Goal: Information Seeking & Learning: Learn about a topic

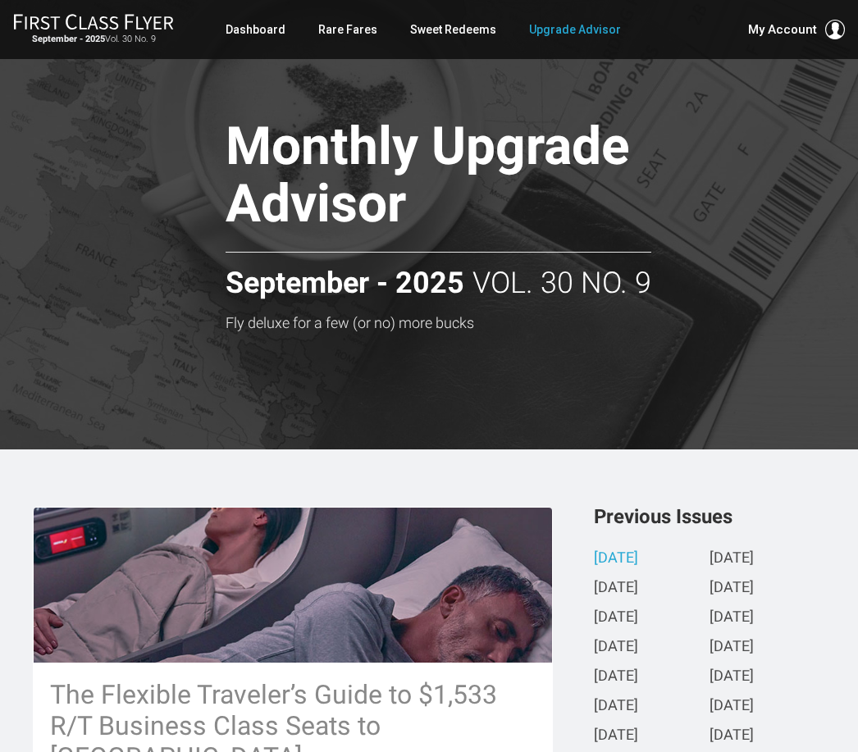
click at [347, 34] on link "Rare Fares" at bounding box center [347, 30] width 59 height 30
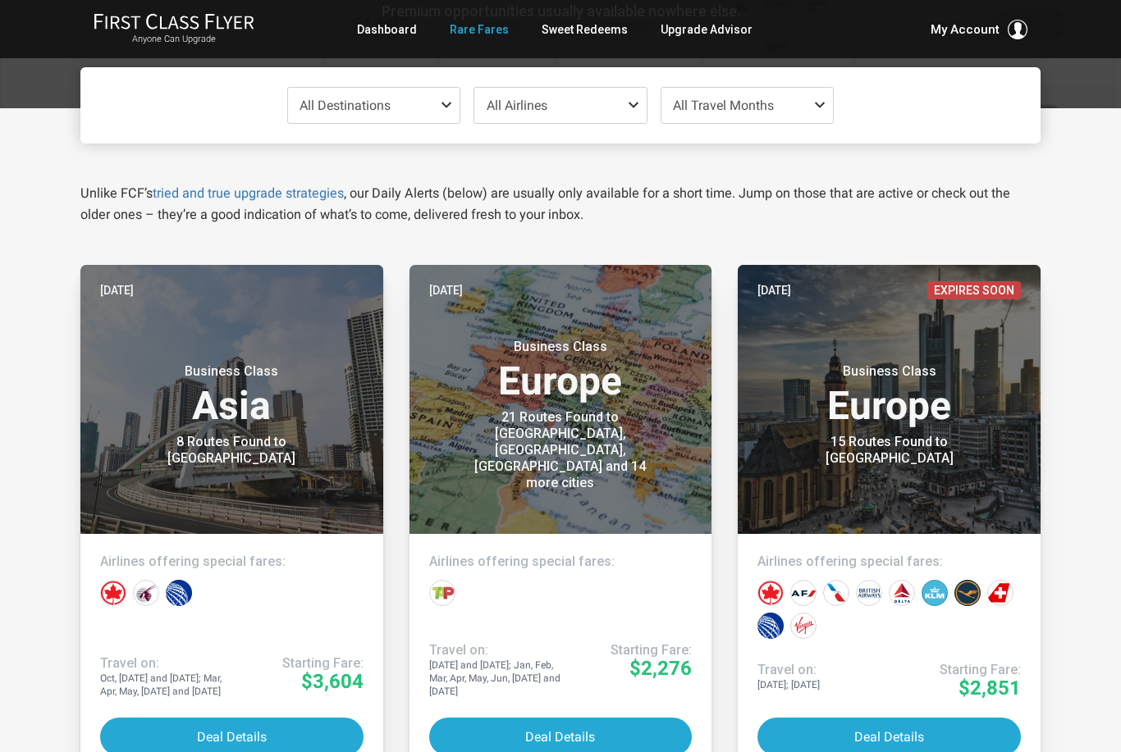
scroll to position [243, 0]
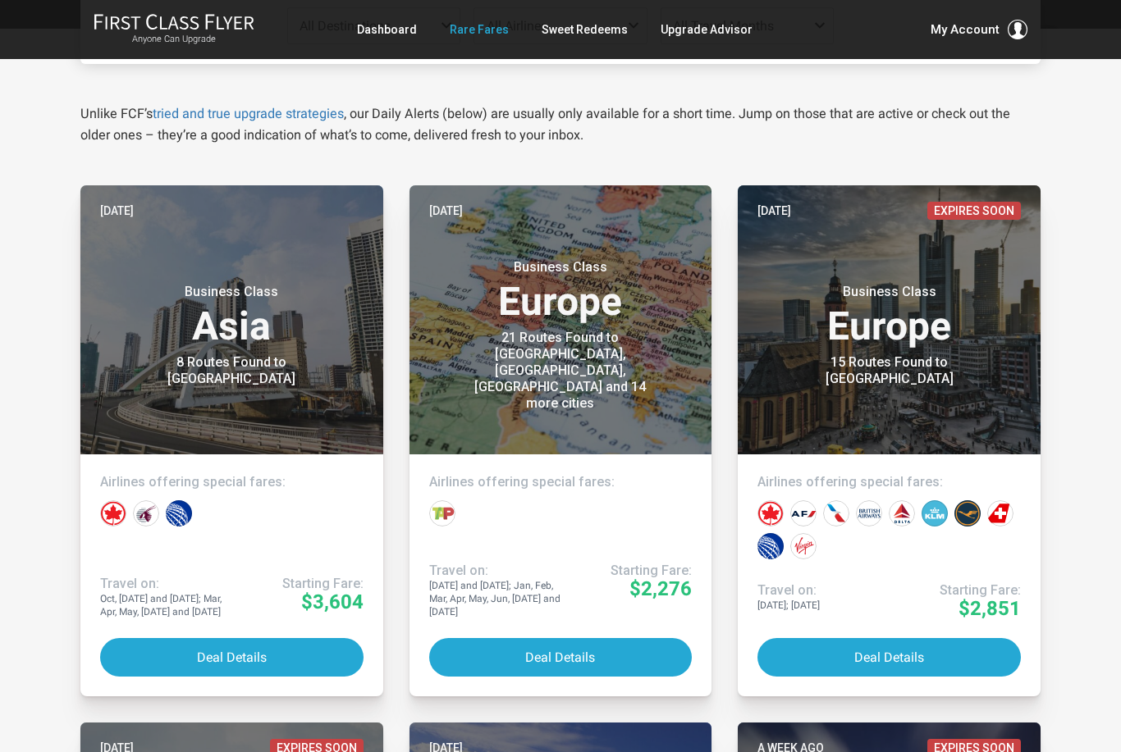
click at [523, 667] on button "Deal Details" at bounding box center [560, 657] width 263 height 39
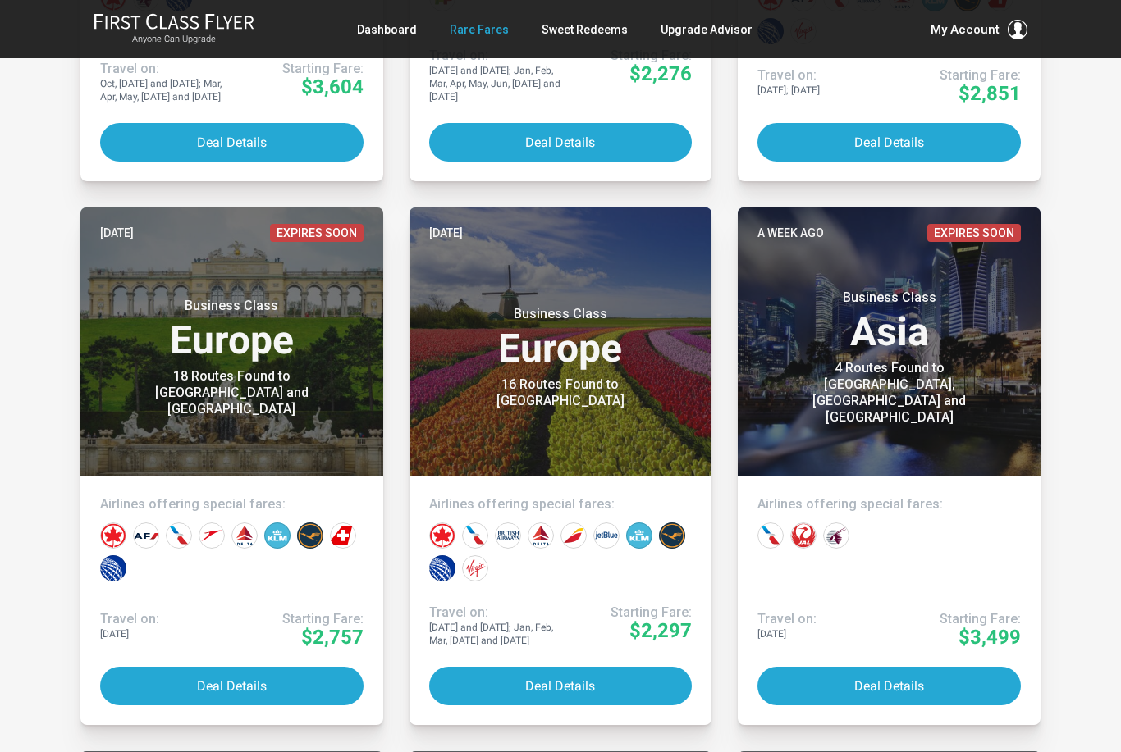
scroll to position [758, 0]
click at [582, 687] on button "Deal Details" at bounding box center [560, 686] width 263 height 39
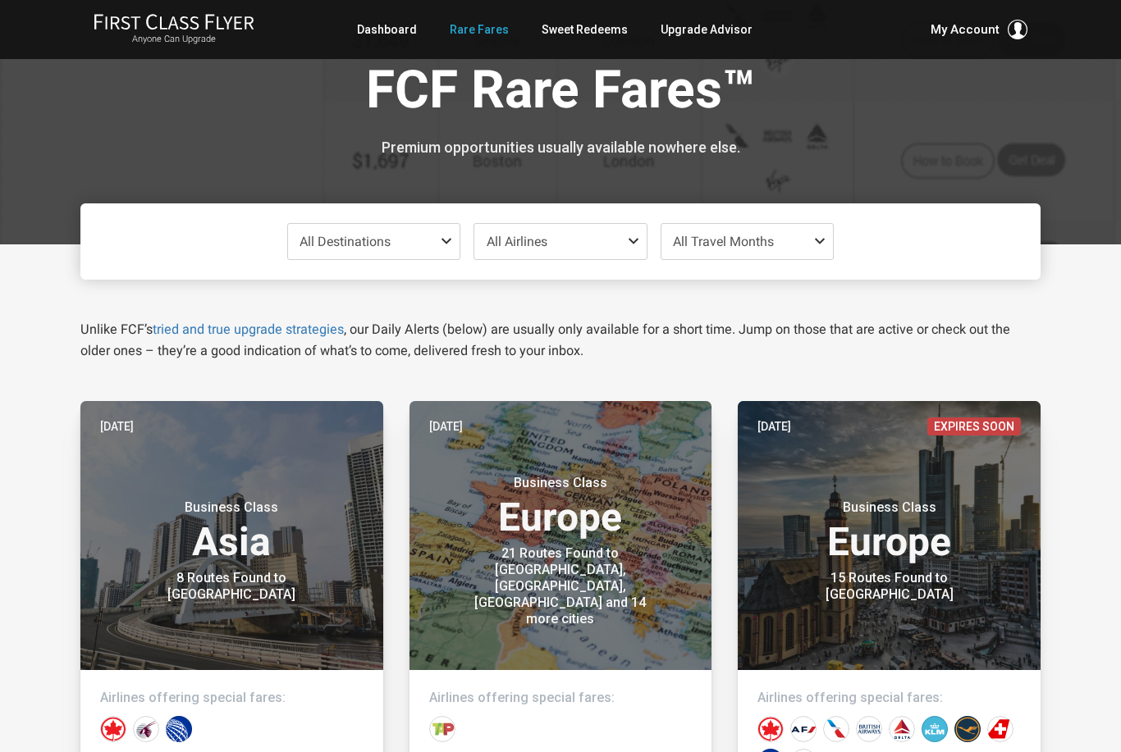
scroll to position [0, 0]
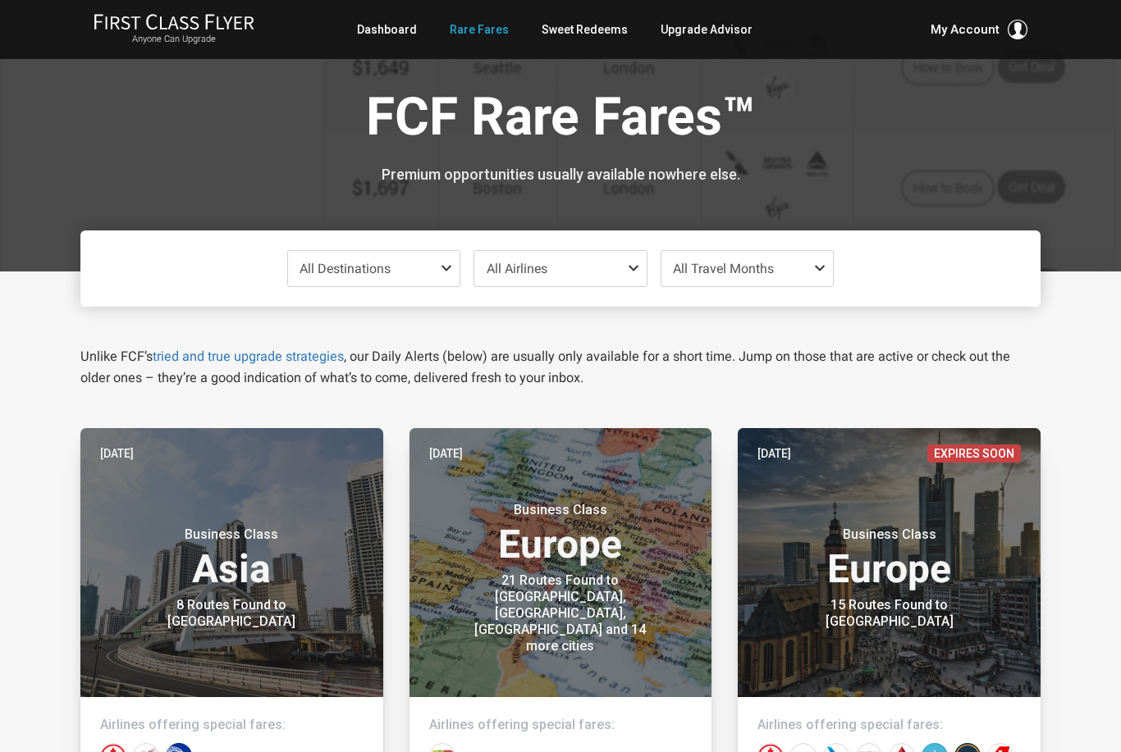
click at [819, 276] on span "All Travel Months" at bounding box center [747, 268] width 172 height 35
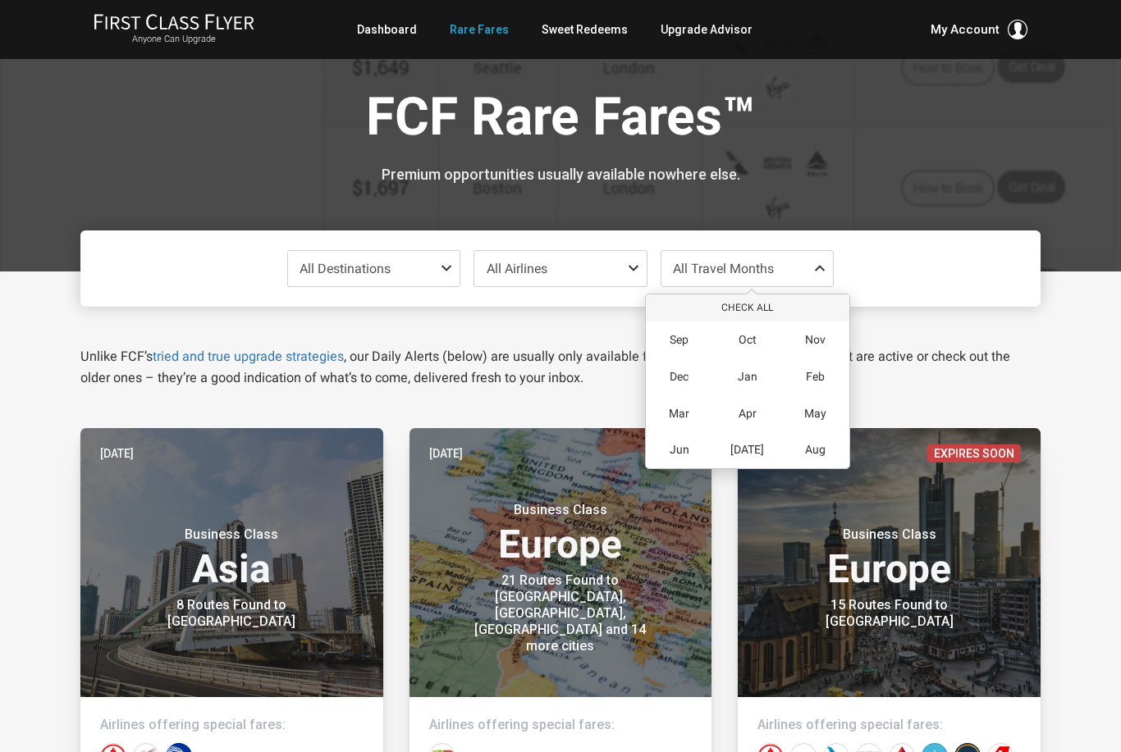
click at [747, 407] on span "Apr" at bounding box center [747, 414] width 18 height 14
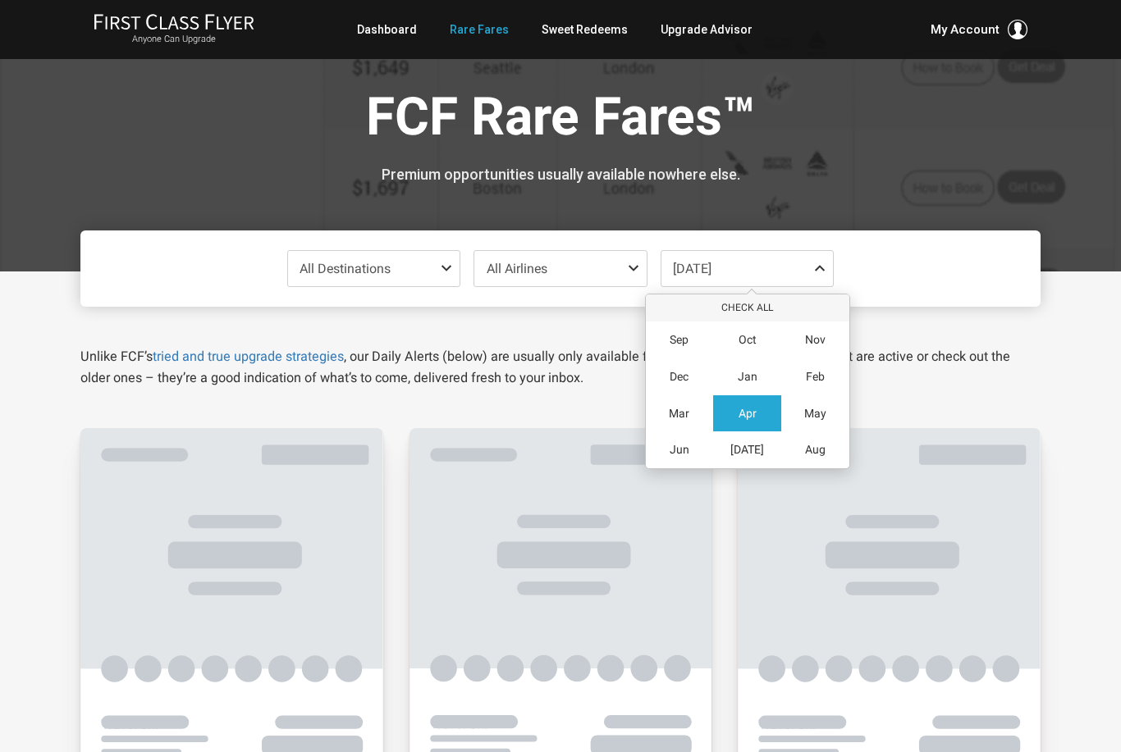
click at [819, 409] on span "May" at bounding box center [815, 414] width 22 height 14
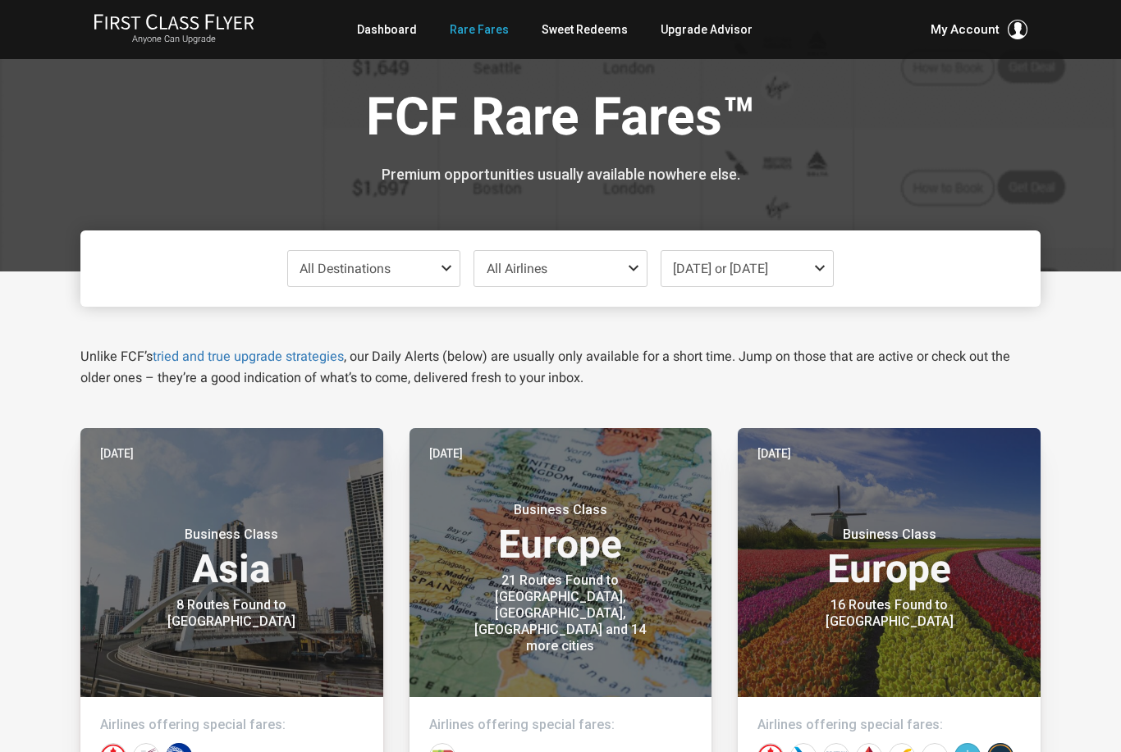
click at [419, 275] on span "All Destinations" at bounding box center [374, 268] width 172 height 35
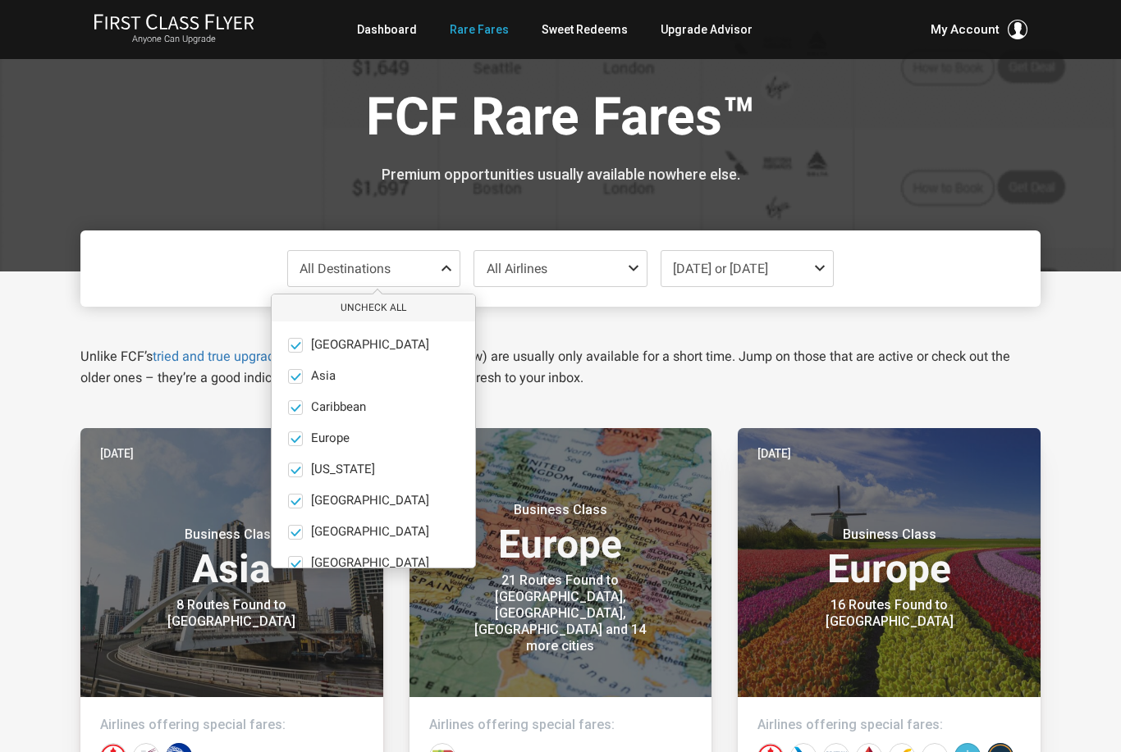
click at [382, 313] on button "Uncheck All" at bounding box center [373, 308] width 203 height 27
click at [307, 443] on label "Europe only" at bounding box center [373, 439] width 203 height 15
click at [0, 0] on input "Europe only" at bounding box center [0, 0] width 0 height 0
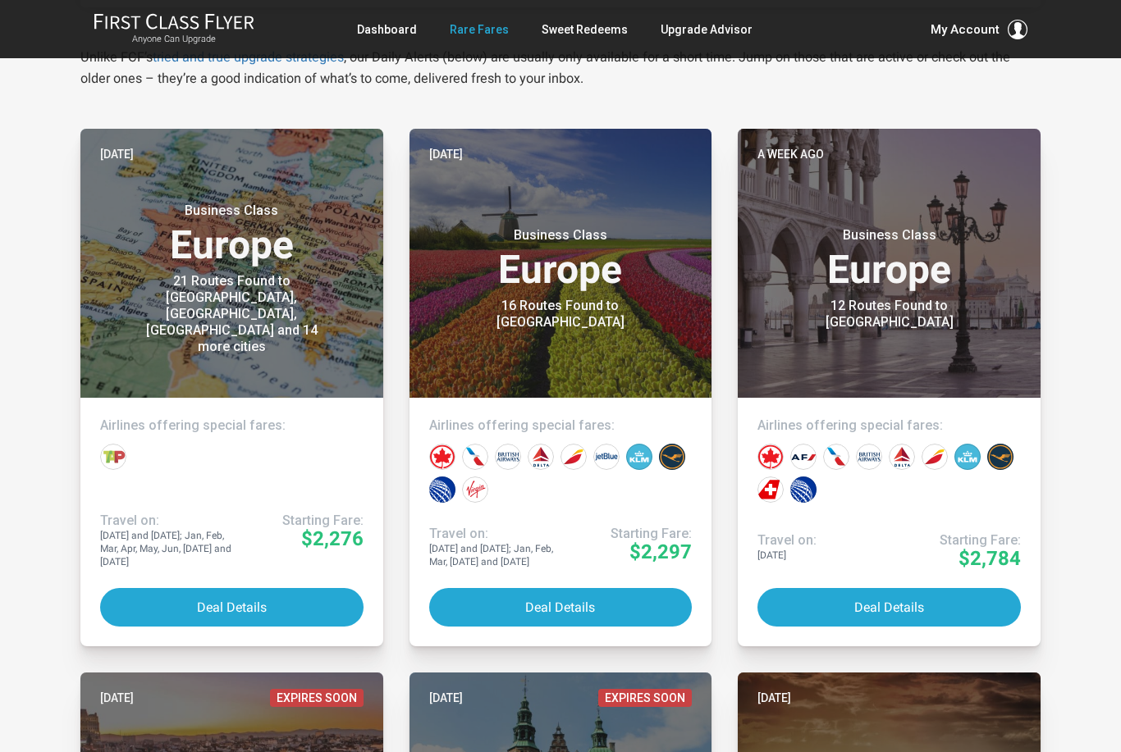
scroll to position [299, 0]
click at [577, 40] on link "Sweet Redeems" at bounding box center [585, 30] width 86 height 30
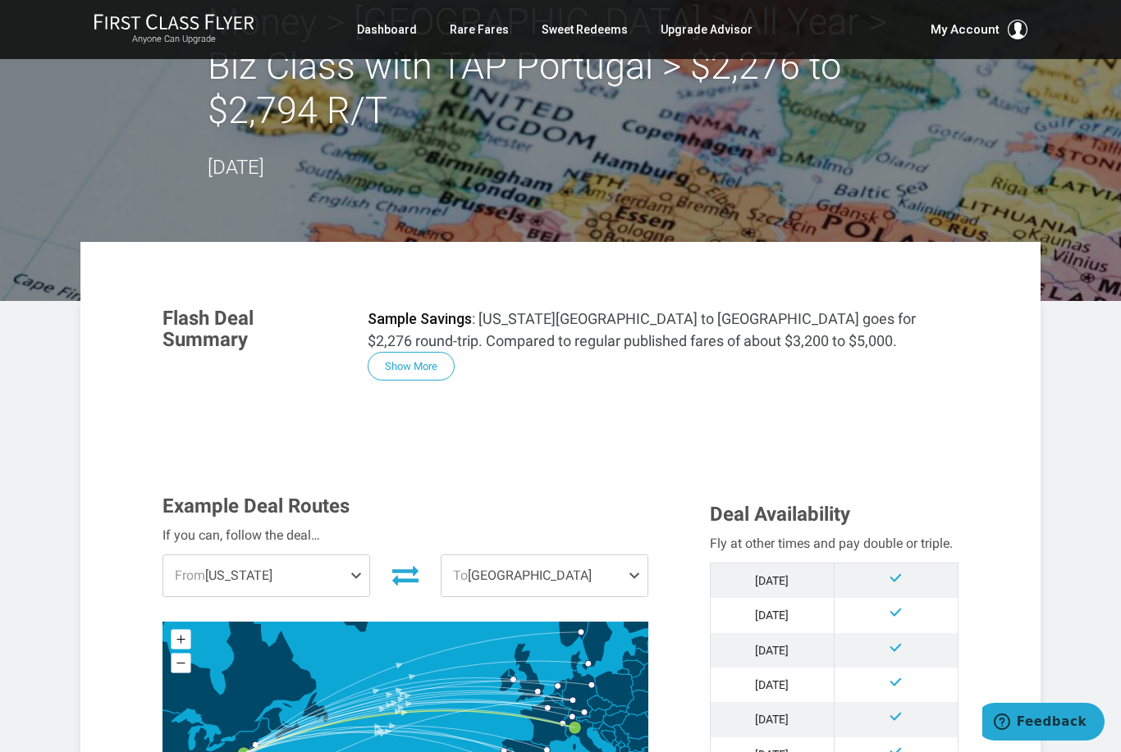
scroll to position [88, 0]
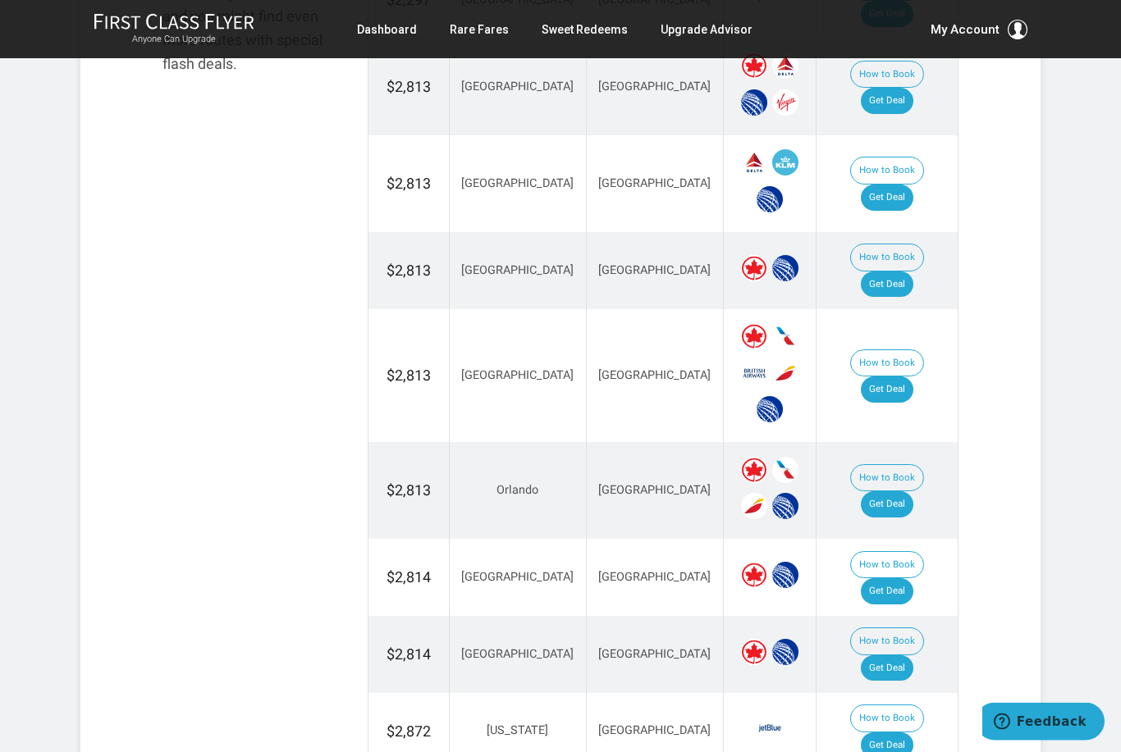
scroll to position [1118, 0]
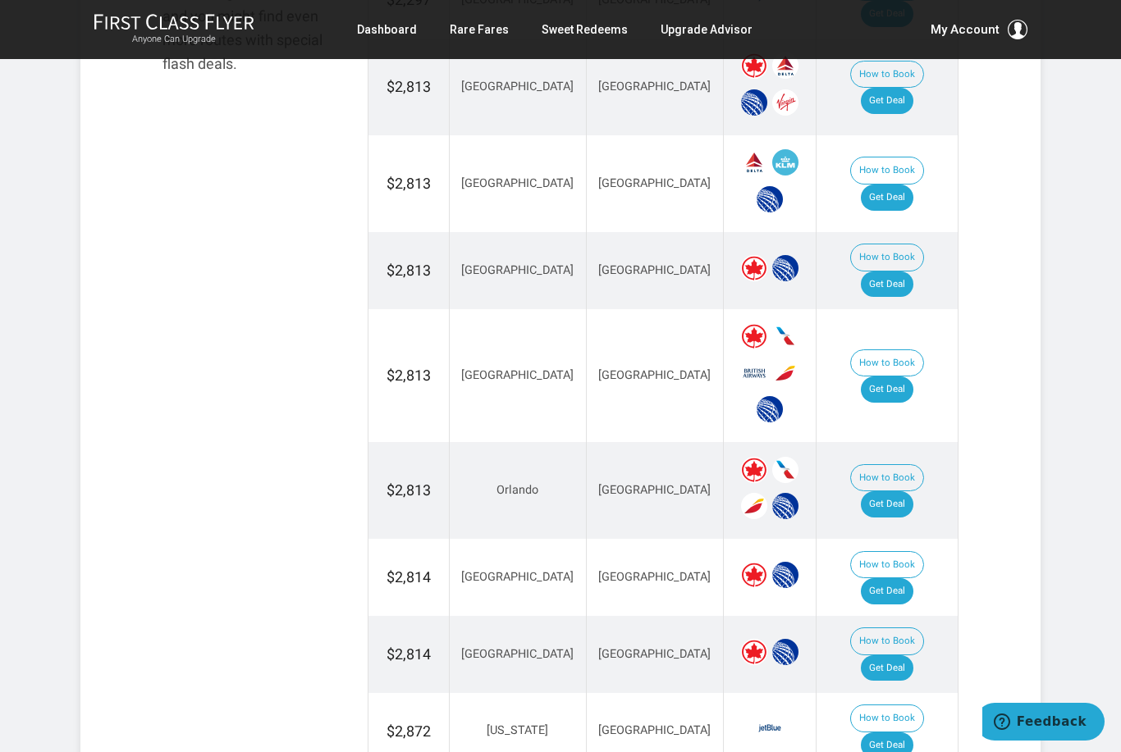
click at [907, 578] on link "Get Deal" at bounding box center [887, 591] width 53 height 26
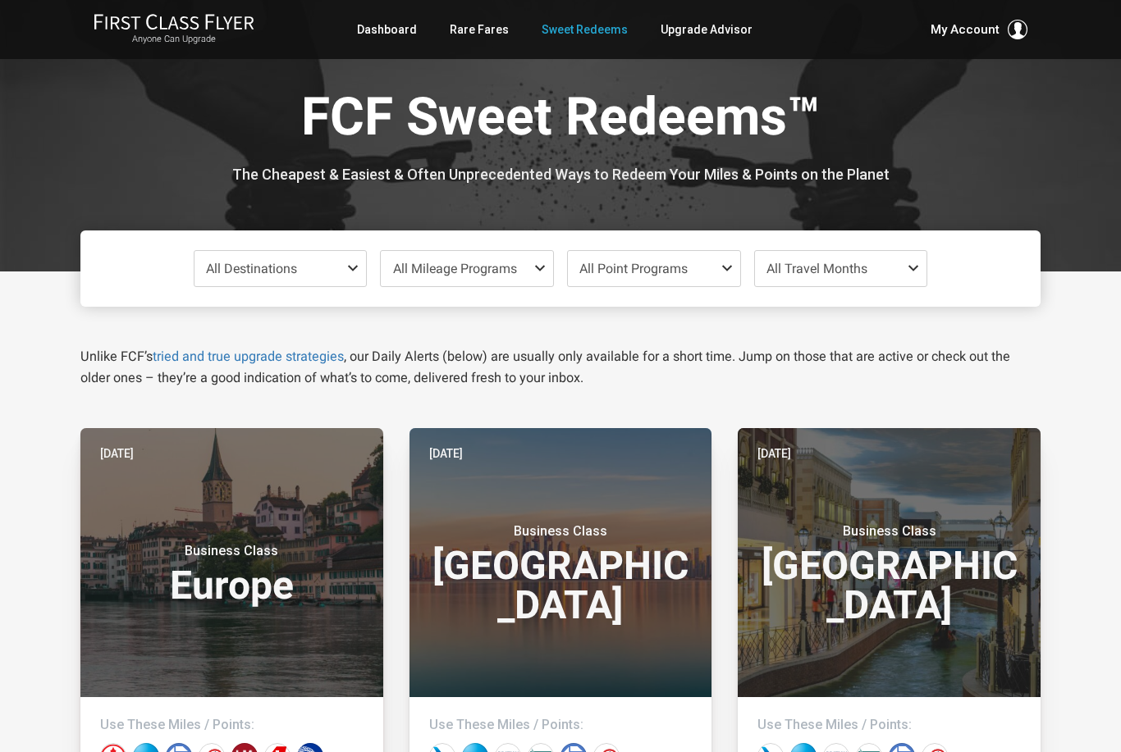
click at [716, 280] on span "All Point Programs" at bounding box center [654, 268] width 172 height 35
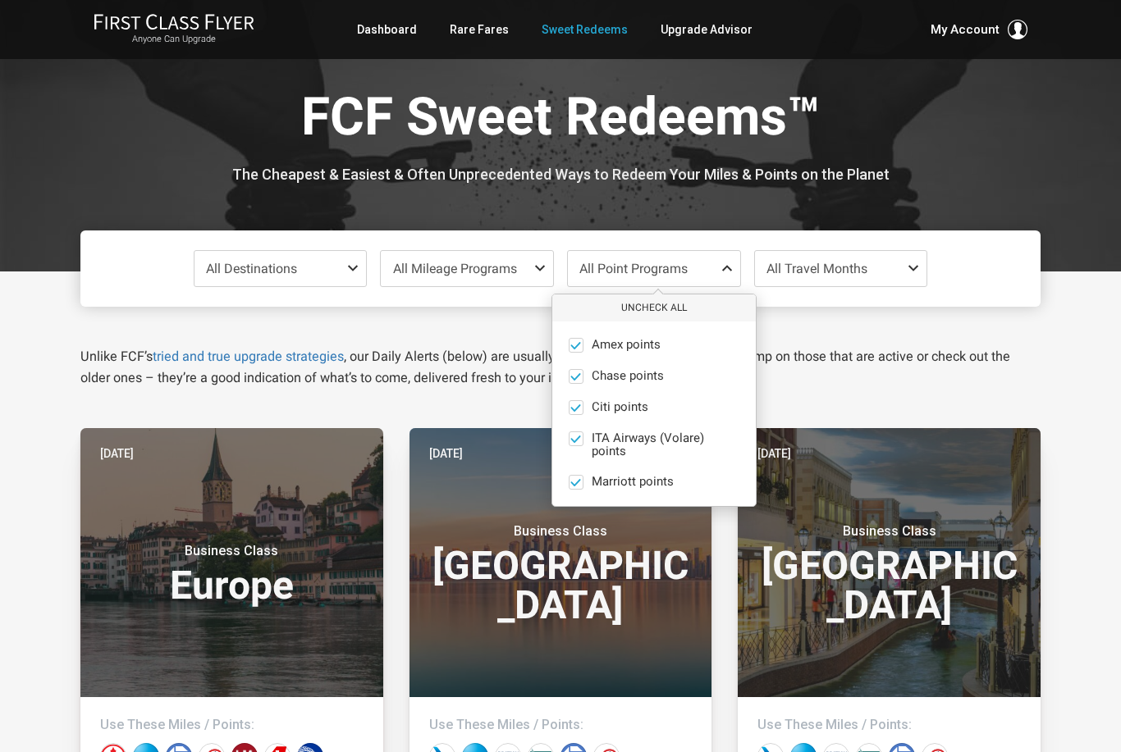
click at [668, 313] on button "Uncheck All" at bounding box center [653, 308] width 203 height 27
click at [579, 347] on span at bounding box center [576, 345] width 15 height 15
click at [0, 0] on input "Amex points only" at bounding box center [0, 0] width 0 height 0
click at [581, 487] on span at bounding box center [576, 482] width 15 height 15
click at [0, 0] on input "Marriott points only" at bounding box center [0, 0] width 0 height 0
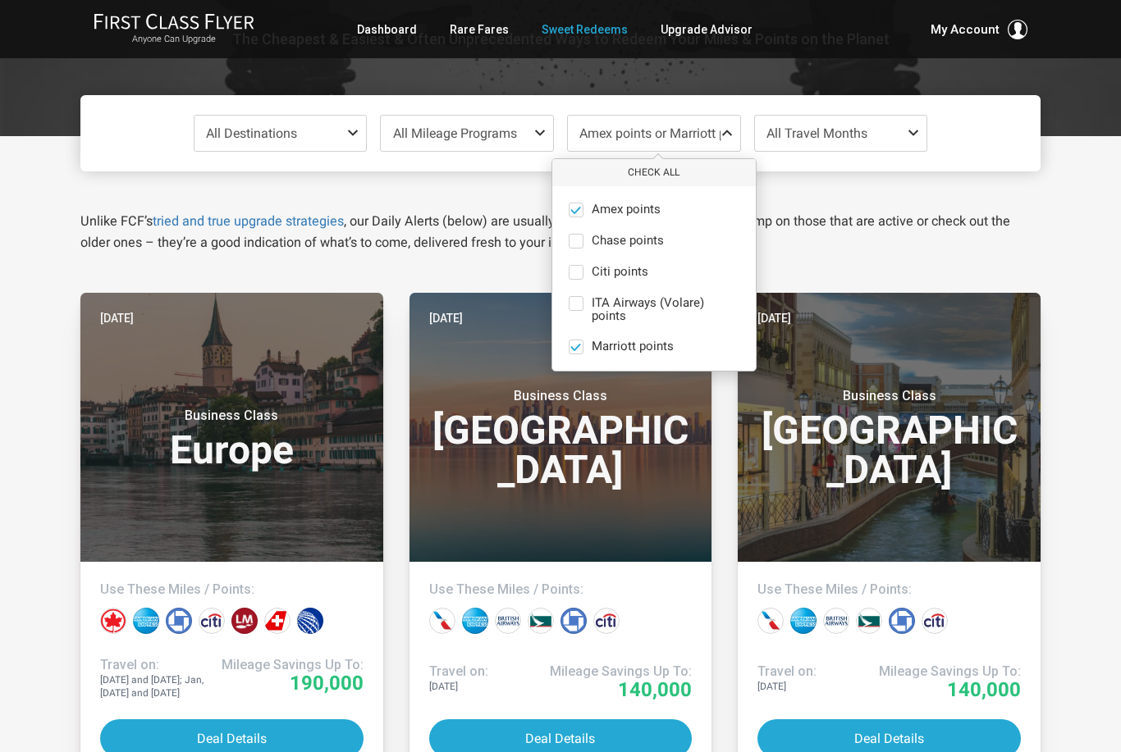
scroll to position [135, 0]
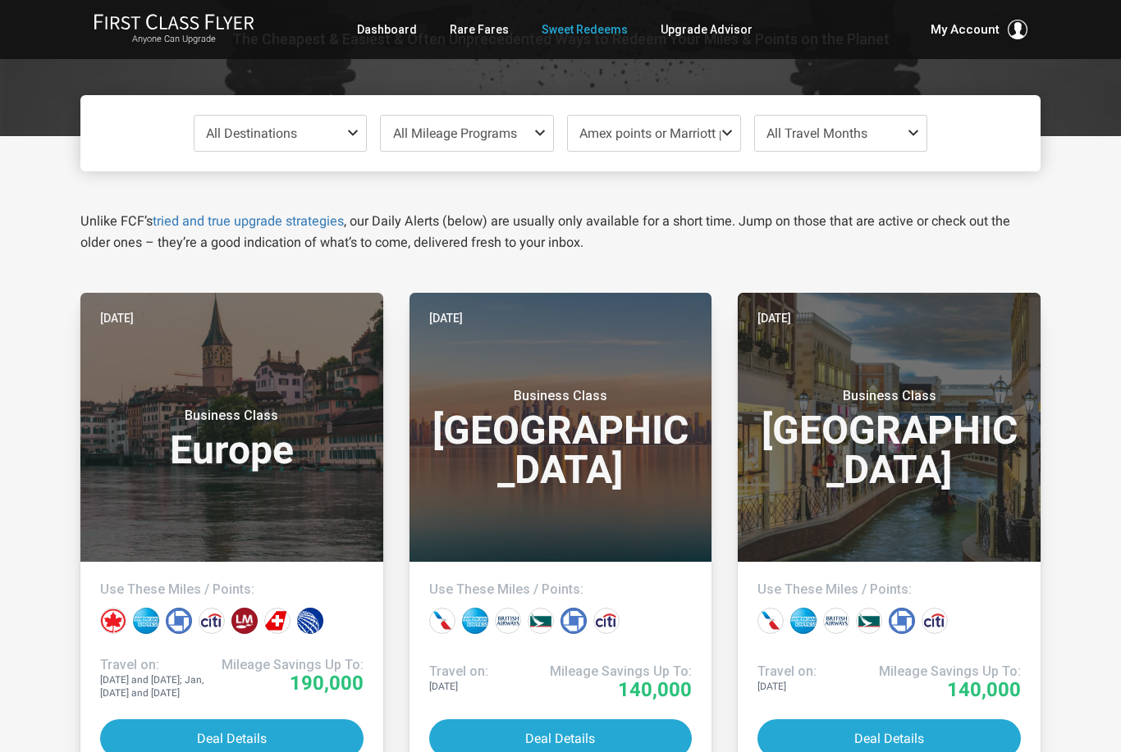
click at [520, 136] on span "All Mileage Programs" at bounding box center [467, 133] width 172 height 35
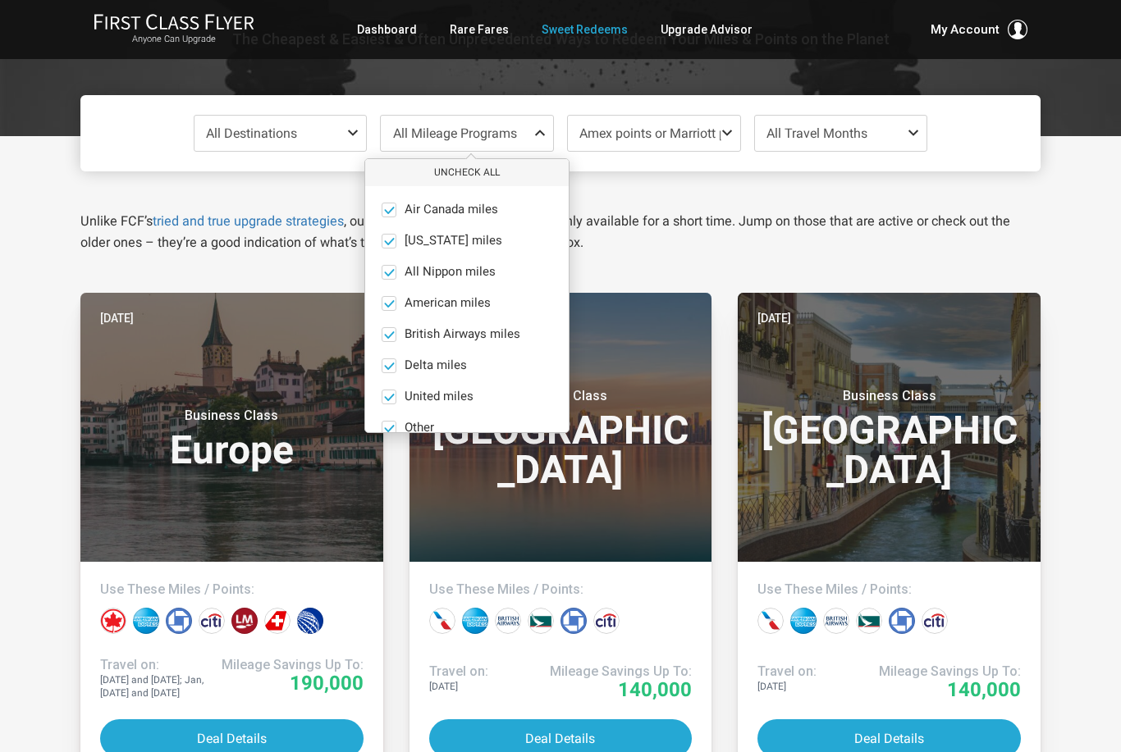
click at [490, 173] on button "Uncheck All" at bounding box center [466, 172] width 203 height 27
click at [389, 396] on span at bounding box center [389, 397] width 15 height 15
click at [0, 0] on input "United miles only" at bounding box center [0, 0] width 0 height 0
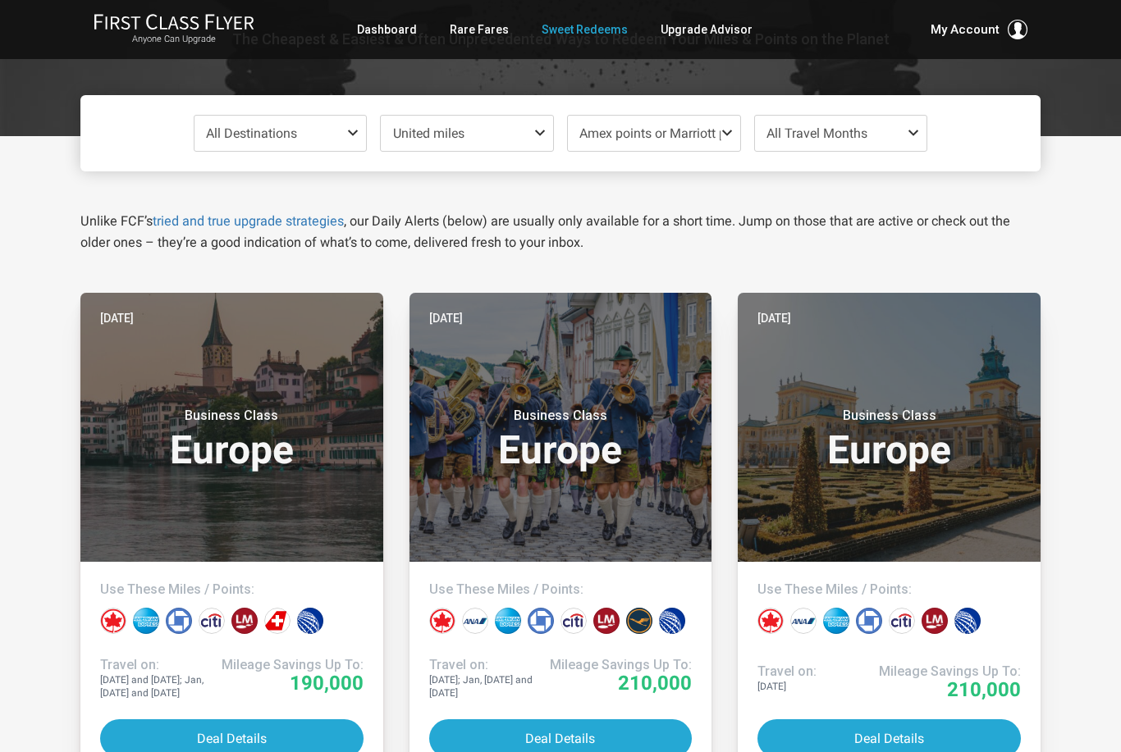
click at [895, 142] on span "All Travel Months" at bounding box center [841, 133] width 172 height 35
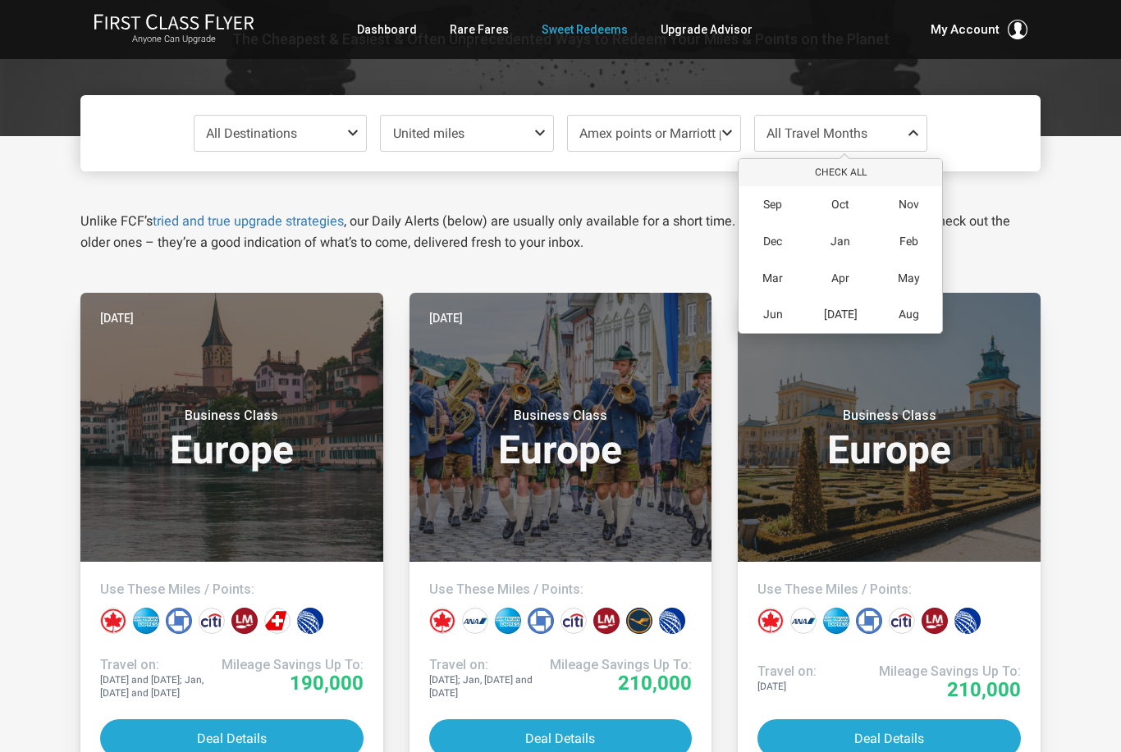
click at [849, 283] on div "Apr" at bounding box center [841, 278] width 68 height 37
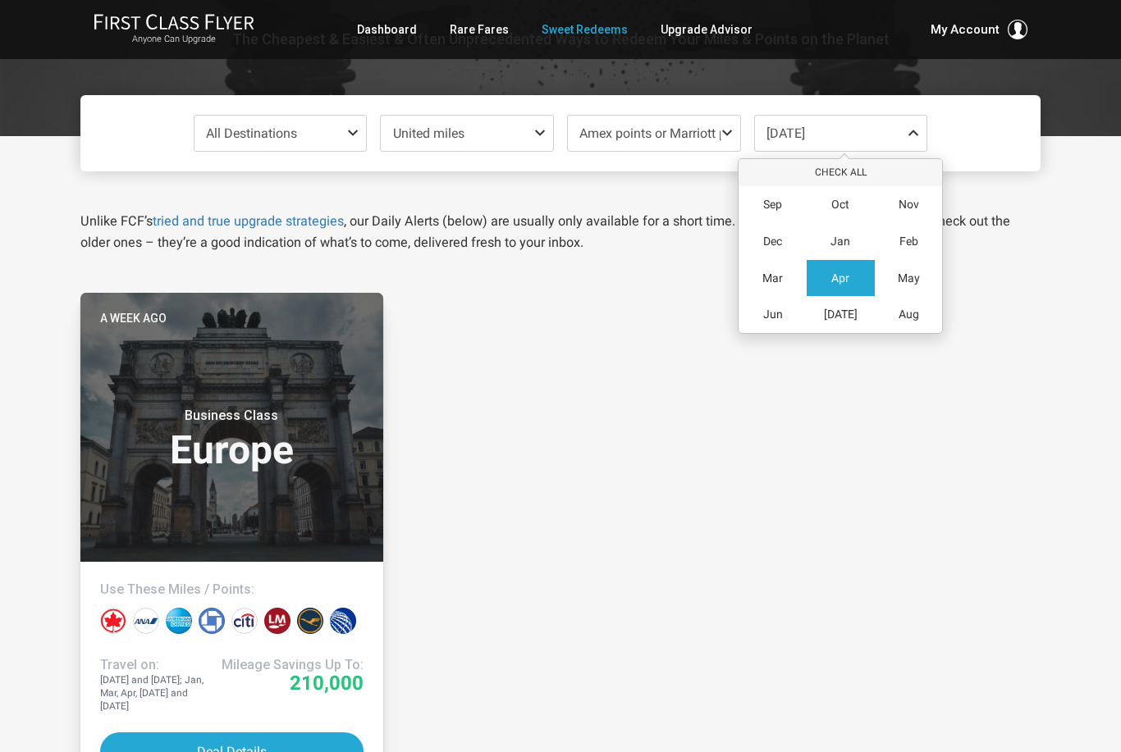
click at [908, 279] on span "May" at bounding box center [909, 279] width 22 height 14
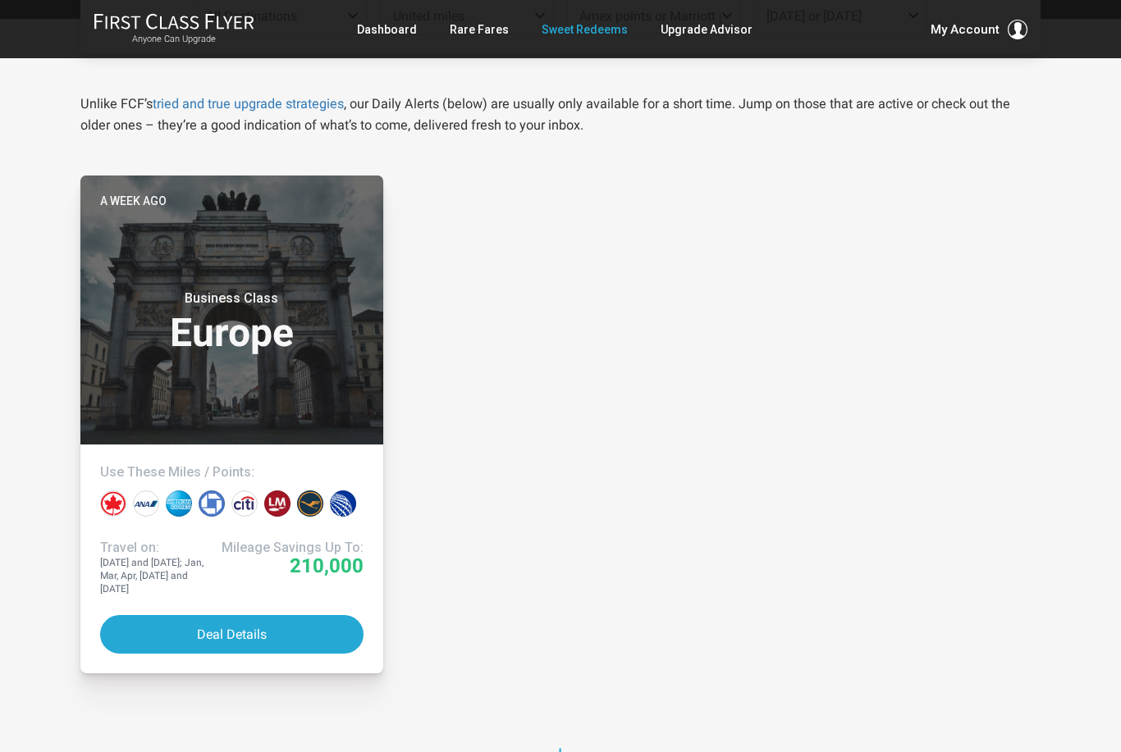
scroll to position [442, 0]
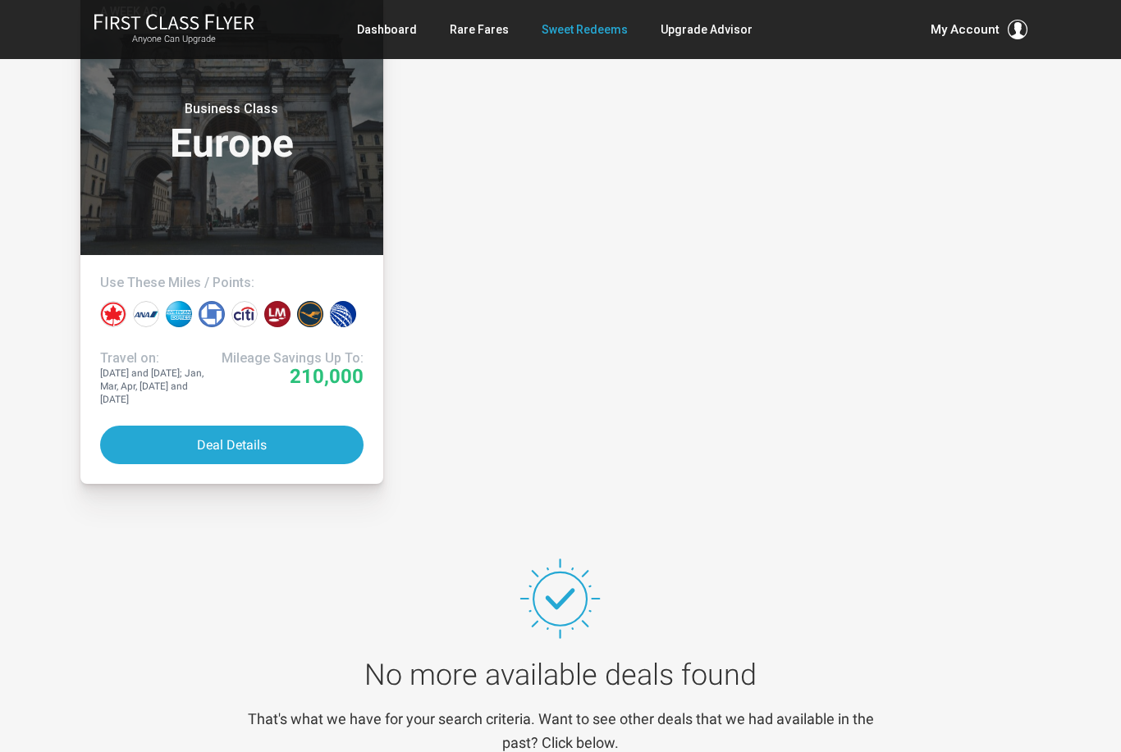
click at [258, 438] on button "Deal Details" at bounding box center [231, 445] width 263 height 39
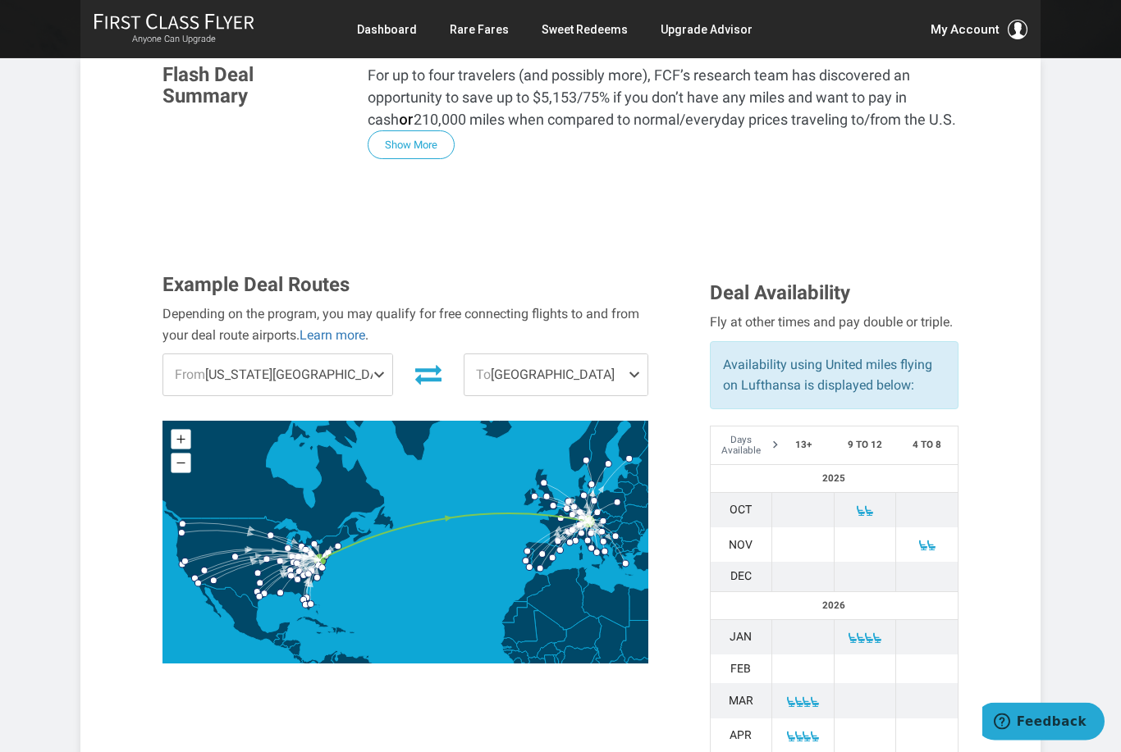
scroll to position [150, 0]
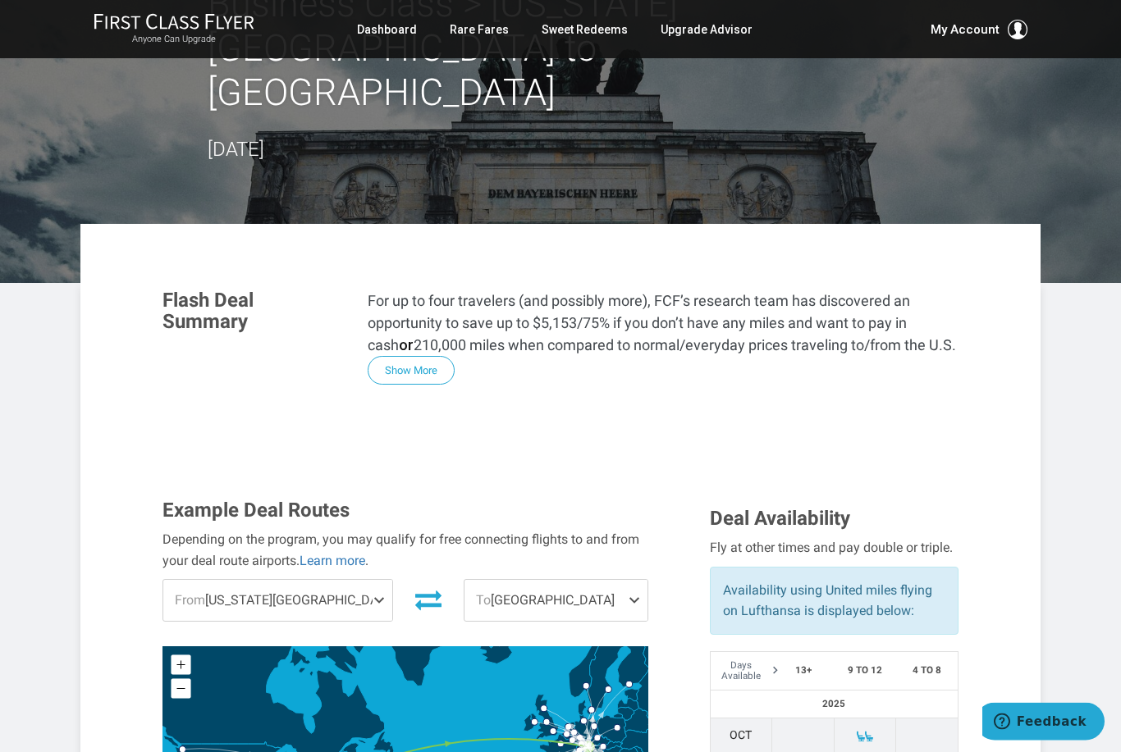
click at [373, 581] on span at bounding box center [383, 601] width 20 height 41
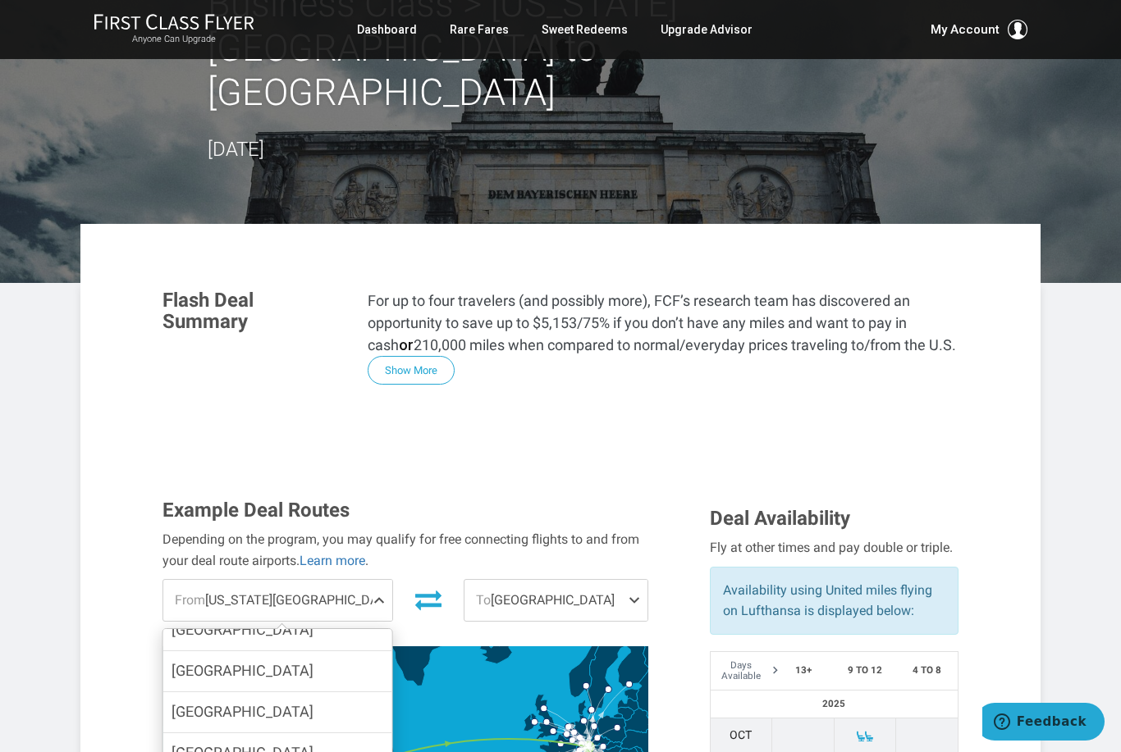
scroll to position [973, 0]
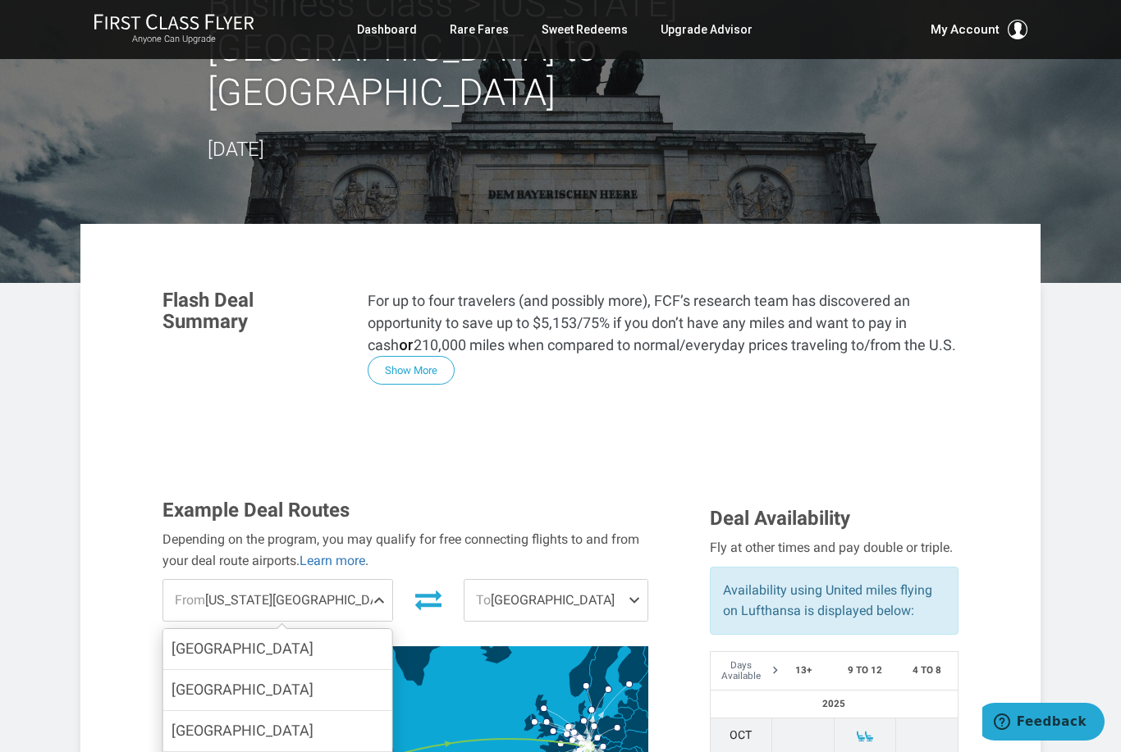
click at [338, 711] on label "Los Angeles" at bounding box center [277, 731] width 229 height 40
click at [0, 0] on input "Los Angeles" at bounding box center [0, 0] width 0 height 0
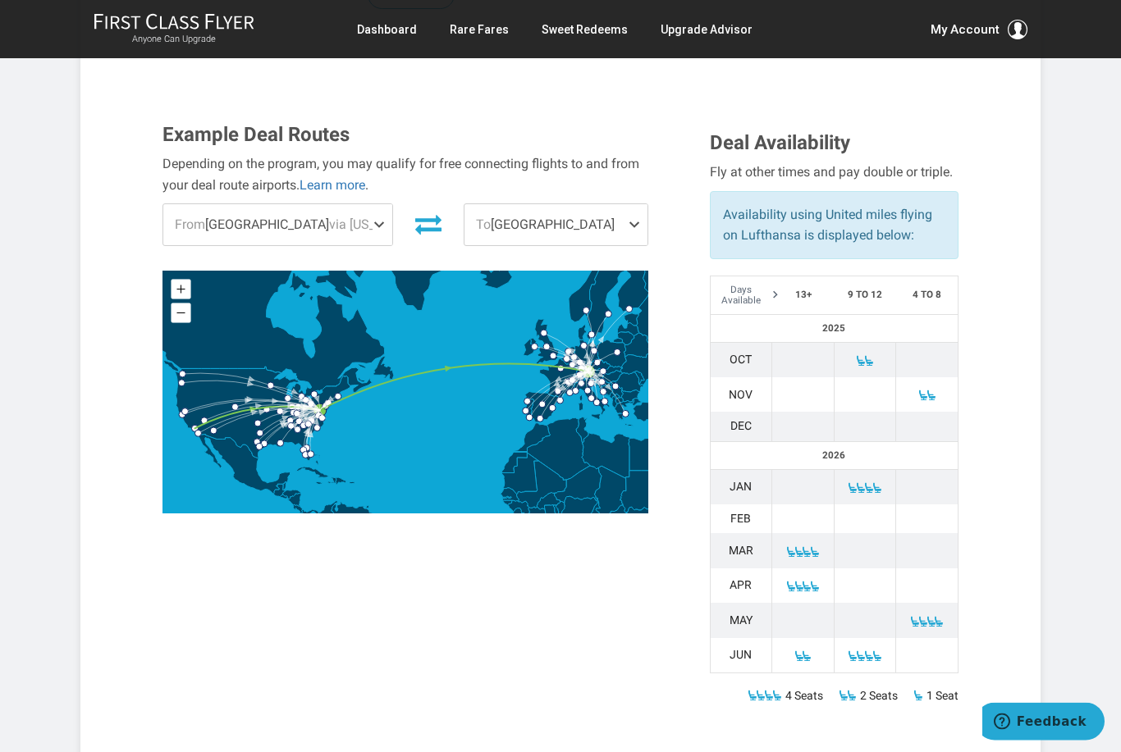
scroll to position [385, 0]
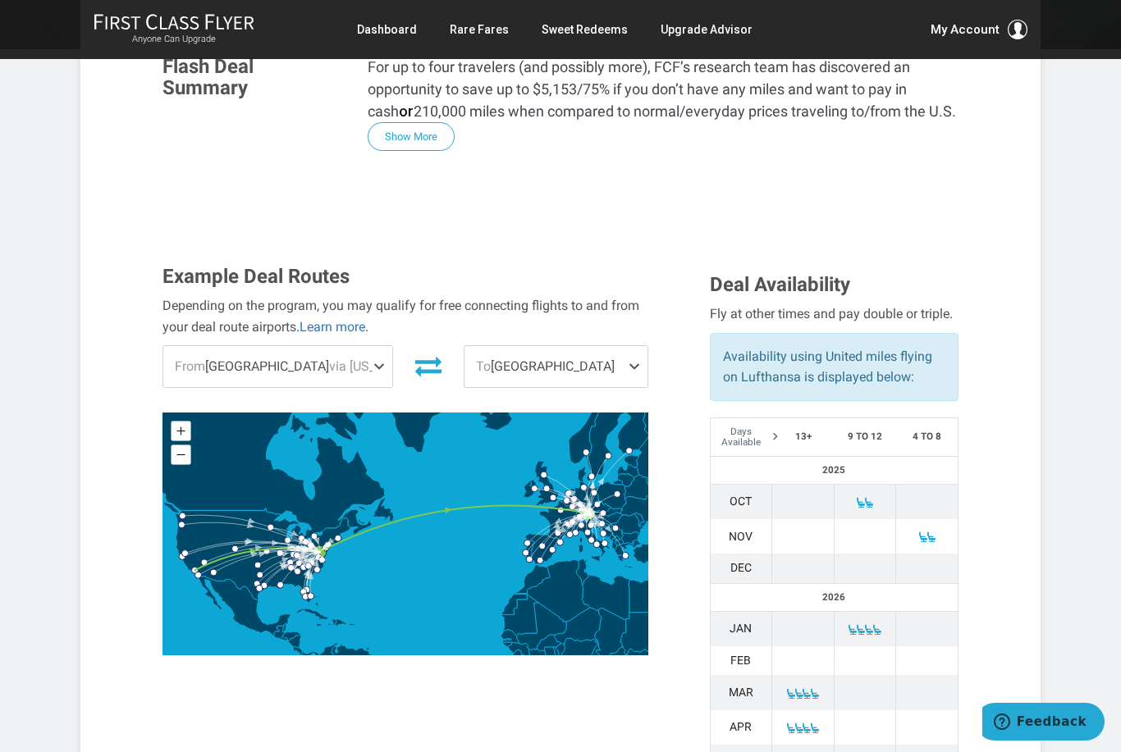
click at [375, 346] on span at bounding box center [383, 366] width 20 height 41
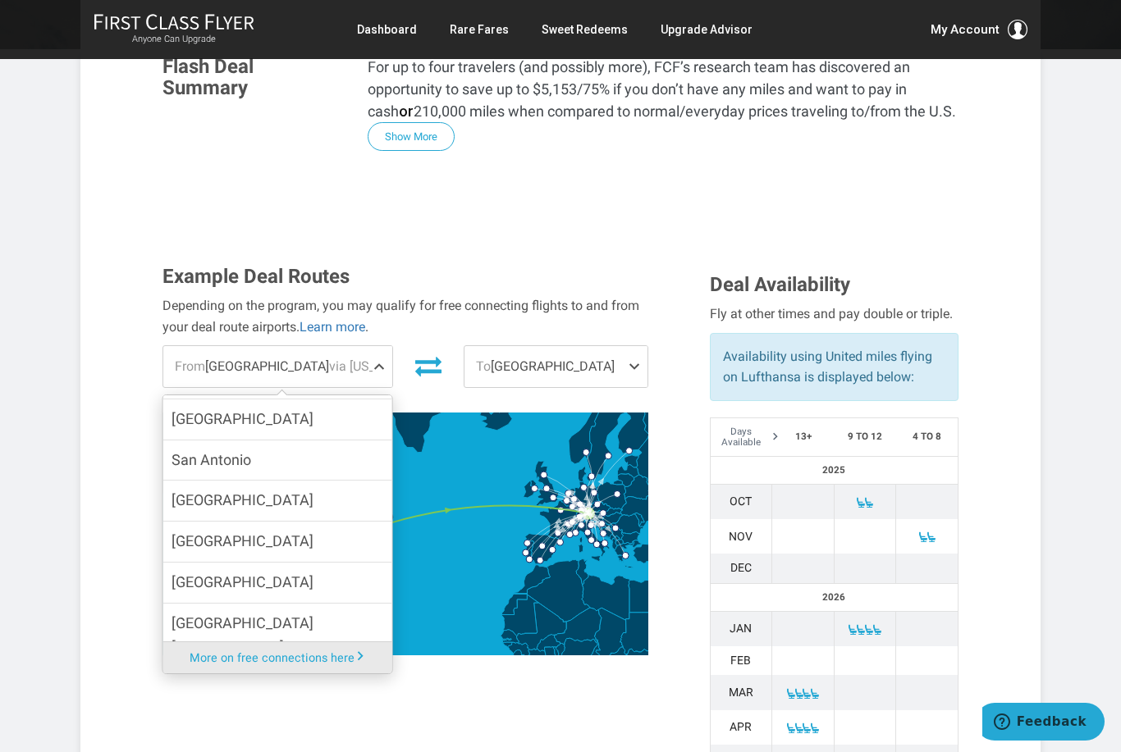
scroll to position [1669, 0]
click at [365, 524] on label "San Francisco" at bounding box center [277, 544] width 229 height 40
click at [0, 0] on input "San Francisco" at bounding box center [0, 0] width 0 height 0
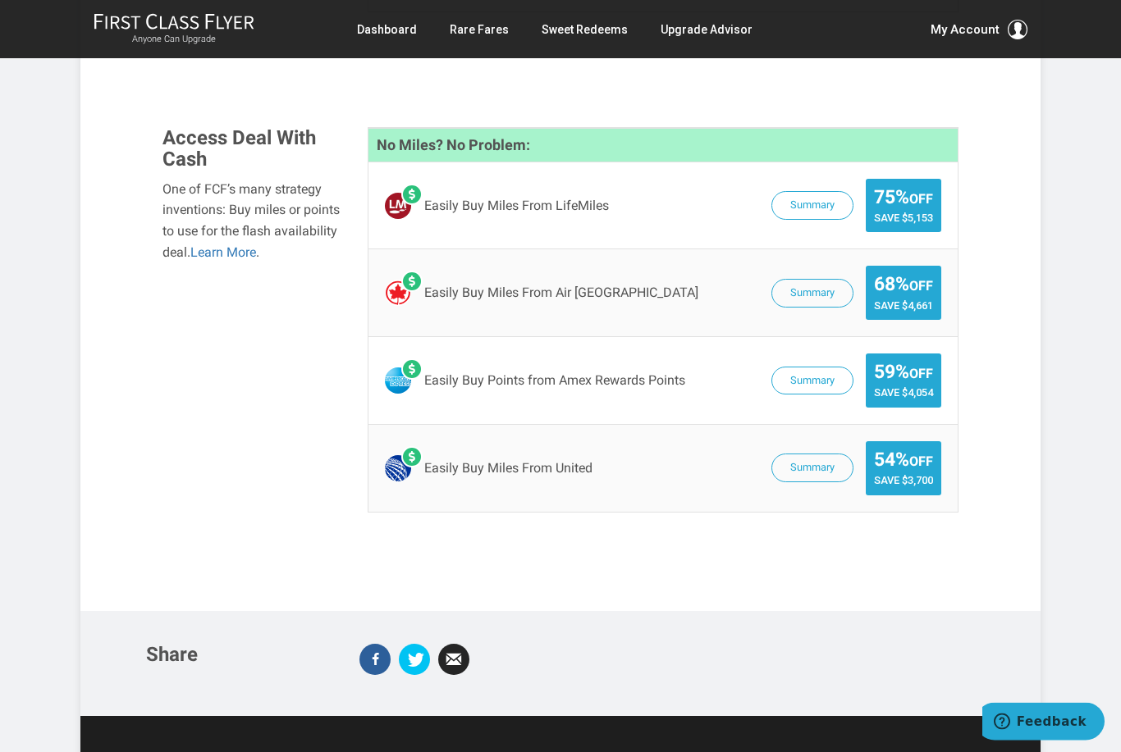
scroll to position [1925, 0]
